Goal: Use online tool/utility: Utilize a website feature to perform a specific function

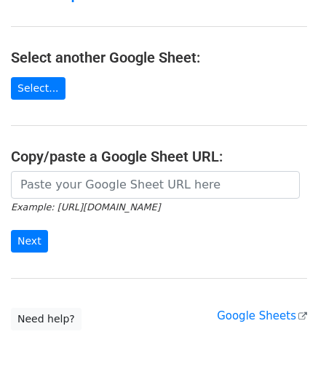
scroll to position [191, 0]
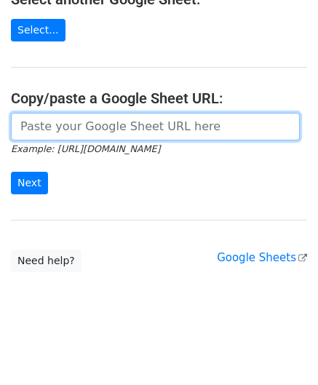
click at [63, 133] on input "url" at bounding box center [155, 127] width 289 height 28
paste input "https://docs.google.com/spreadsheets/d/1WScGdz8KaSXsOtHpsO4LnA-H8s6a4XfhXWbQCAw…"
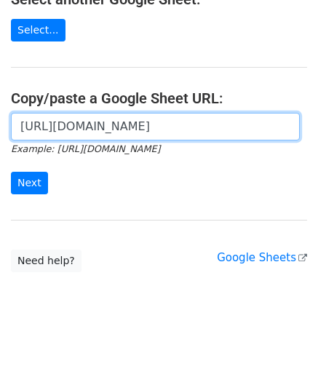
scroll to position [0, 331]
type input "https://docs.google.com/spreadsheets/d/1WScGdz8KaSXsOtHpsO4LnA-H8s6a4XfhXWbQCAw…"
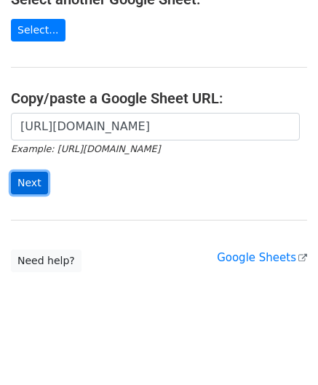
scroll to position [0, 0]
click at [42, 181] on input "Next" at bounding box center [29, 183] width 37 height 23
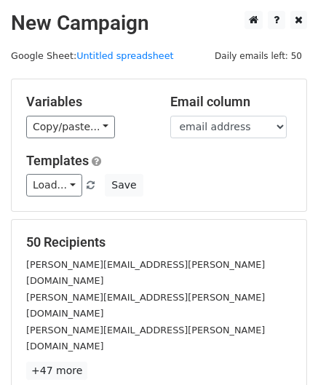
scroll to position [163, 0]
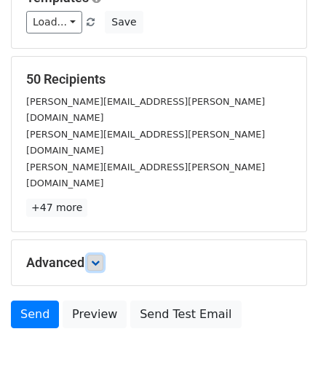
click at [103, 255] on link at bounding box center [95, 263] width 16 height 16
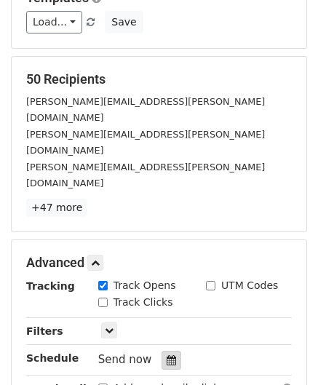
click at [167, 356] on icon at bounding box center [171, 361] width 9 height 10
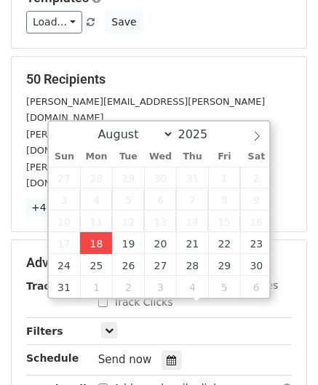
type input "[DATE] 12:00"
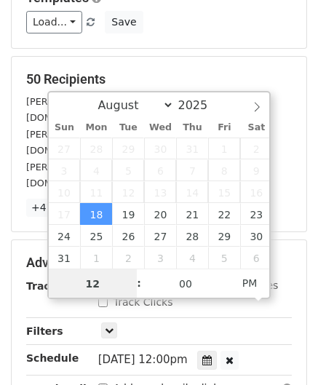
paste input "Hour"
type input "2"
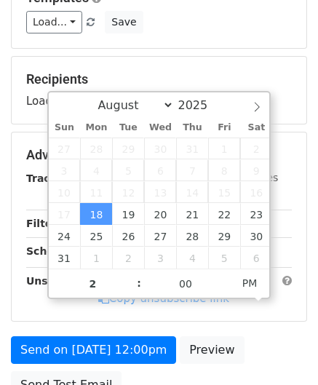
type input "[DATE] 14:00"
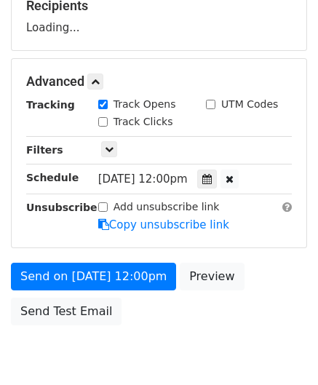
scroll to position [281, 0]
